Goal: Task Accomplishment & Management: Manage account settings

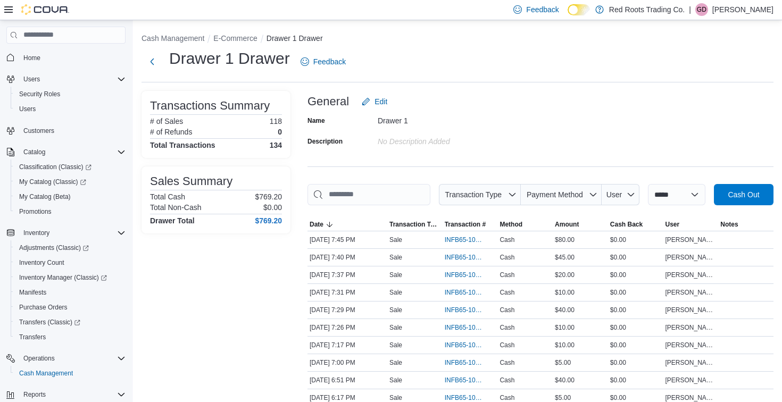
scroll to position [17, 0]
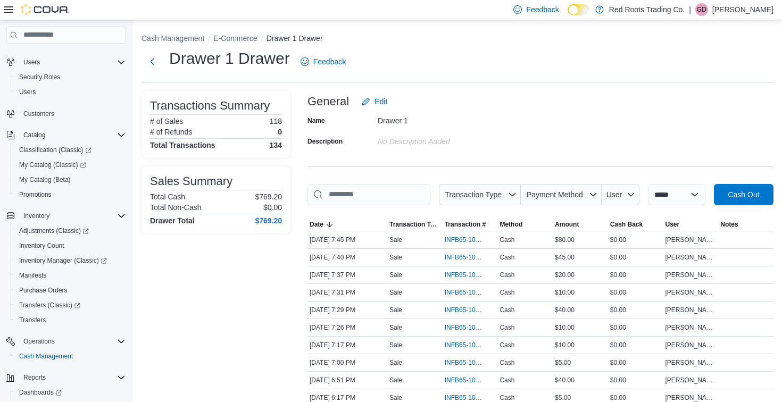
click at [759, 10] on p "[PERSON_NAME]" at bounding box center [743, 9] width 61 height 13
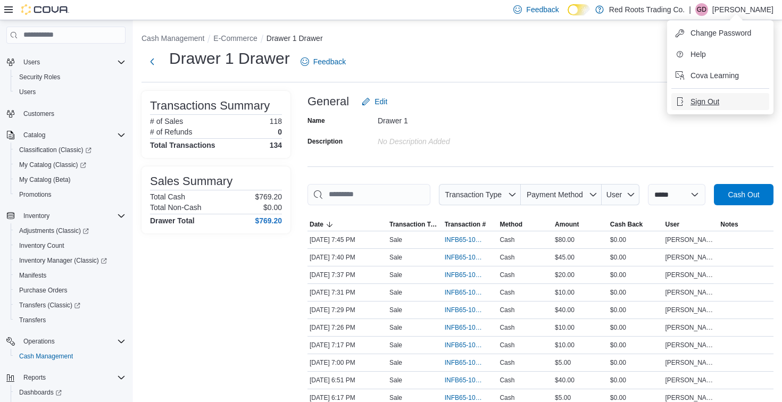
click at [731, 96] on button "Sign Out" at bounding box center [721, 101] width 98 height 17
